Goal: Task Accomplishment & Management: Use online tool/utility

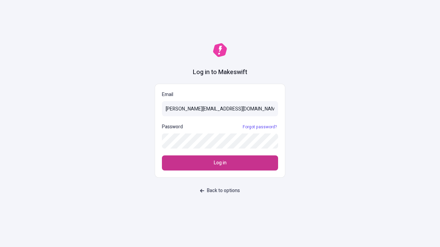
click at [220, 163] on span "Log in" at bounding box center [220, 163] width 13 height 8
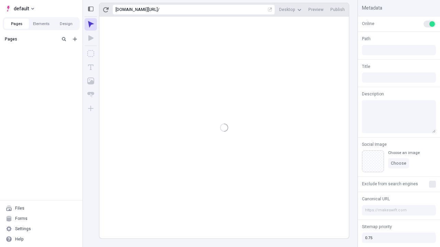
type input "/deep-link-curis"
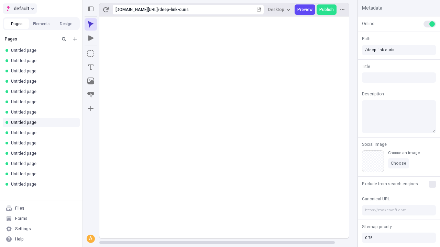
click at [19, 9] on span "default" at bounding box center [21, 8] width 15 height 8
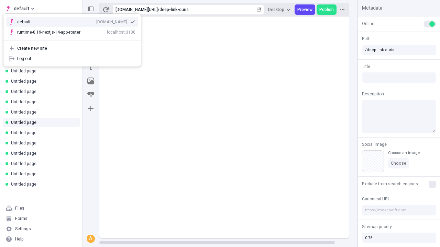
click at [96, 21] on div "[DOMAIN_NAME]" at bounding box center [111, 21] width 31 height 5
click at [66, 24] on button "Design" at bounding box center [66, 24] width 25 height 10
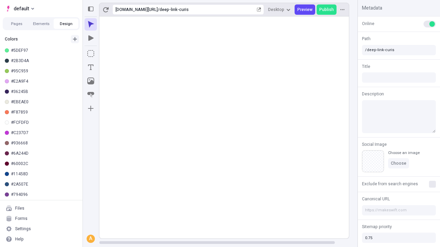
click at [75, 39] on icon "button" at bounding box center [75, 39] width 4 height 4
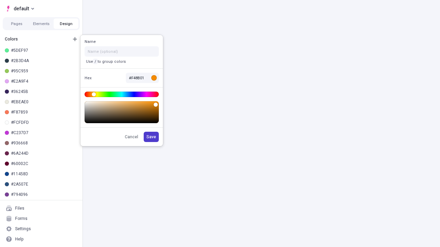
click at [151, 137] on span "Save" at bounding box center [151, 136] width 10 height 5
